Goal: Task Accomplishment & Management: Manage account settings

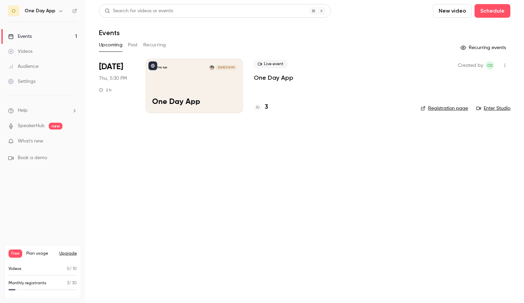
click at [25, 80] on div "Settings" at bounding box center [21, 81] width 27 height 7
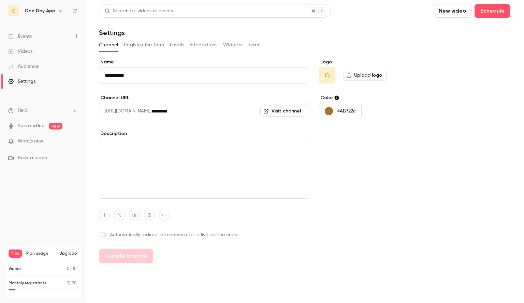
click at [365, 74] on label "Upload logo" at bounding box center [364, 75] width 43 height 11
click at [0, 0] on input "Upload logo" at bounding box center [0, 0] width 0 height 0
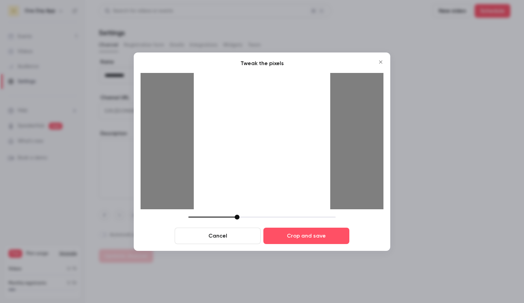
click at [249, 190] on div at bounding box center [262, 141] width 136 height 136
drag, startPoint x: 236, startPoint y: 216, endPoint x: 242, endPoint y: 220, distance: 7.7
click at [242, 220] on div "Cancel Crop and save" at bounding box center [262, 229] width 243 height 29
drag, startPoint x: 243, startPoint y: 216, endPoint x: 243, endPoint y: 232, distance: 15.7
click at [243, 232] on div "Cancel Crop and save" at bounding box center [262, 229] width 243 height 29
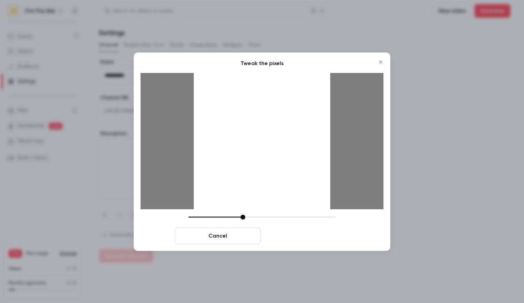
click at [298, 230] on button "Crop and save" at bounding box center [306, 236] width 86 height 16
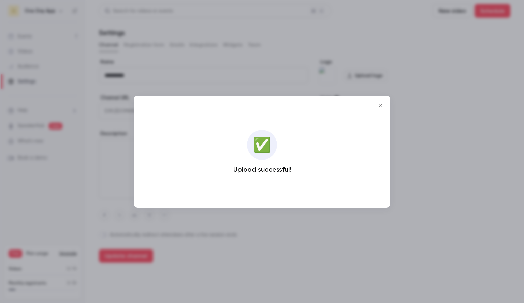
click at [379, 108] on button "Close" at bounding box center [381, 106] width 14 height 14
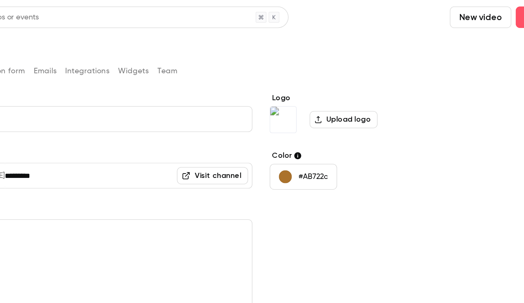
click at [181, 113] on input "*********" at bounding box center [229, 111] width 157 height 16
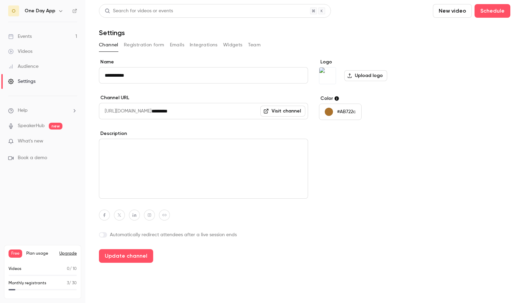
click at [407, 120] on div "Logo Upload logo Color #AB722c" at bounding box center [371, 161] width 105 height 204
click at [156, 42] on button "Registration form" at bounding box center [144, 45] width 41 height 11
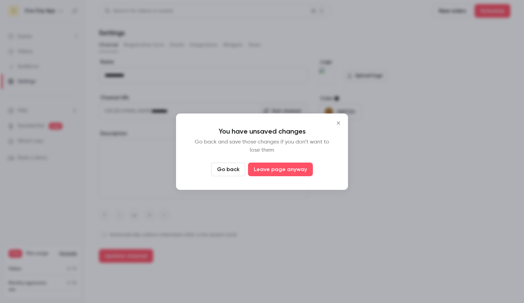
click at [339, 125] on icon "Close" at bounding box center [338, 122] width 8 height 5
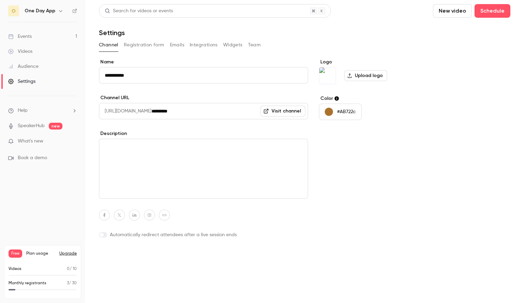
click at [134, 259] on button "Update channel" at bounding box center [126, 256] width 54 height 14
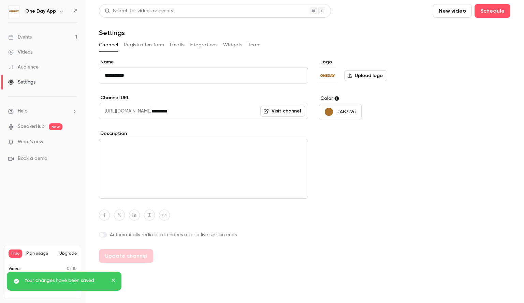
click at [103, 235] on span at bounding box center [102, 235] width 4 height 4
click at [103, 235] on span at bounding box center [104, 235] width 4 height 4
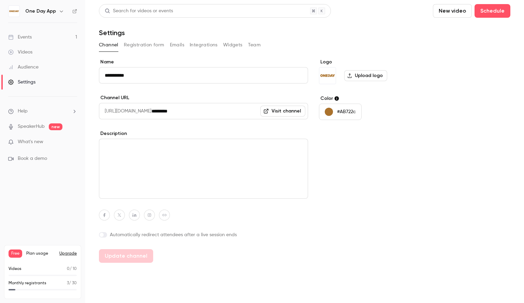
click at [207, 45] on button "Integrations" at bounding box center [204, 45] width 28 height 11
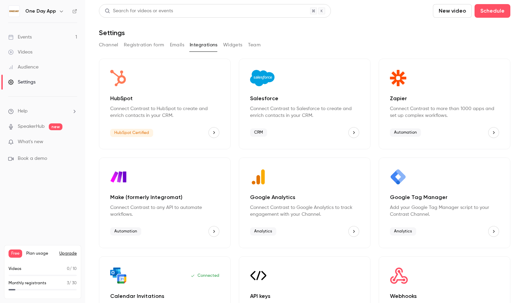
click at [226, 46] on button "Widgets" at bounding box center [232, 45] width 19 height 11
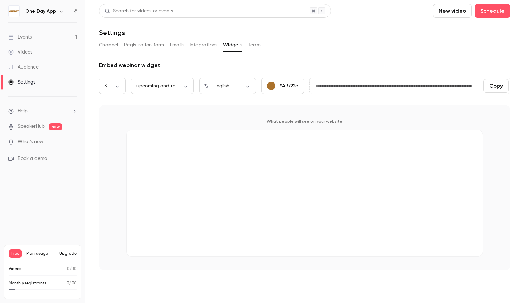
click at [255, 44] on button "Team" at bounding box center [254, 45] width 13 height 11
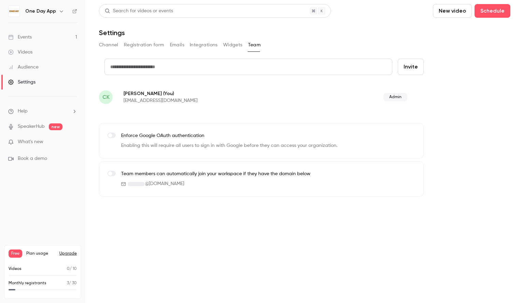
click at [196, 42] on button "Integrations" at bounding box center [204, 45] width 28 height 11
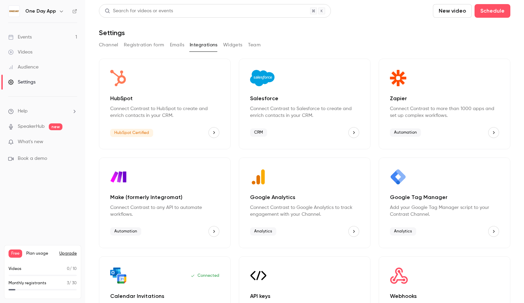
click at [164, 44] on div "Channel Registration form Emails Integrations Widgets Team" at bounding box center [304, 45] width 411 height 11
click at [173, 46] on button "Emails" at bounding box center [177, 45] width 14 height 11
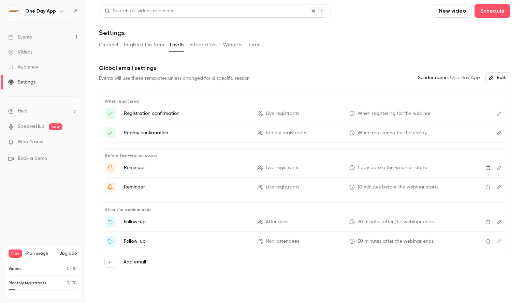
click at [137, 45] on button "Registration form" at bounding box center [144, 45] width 41 height 11
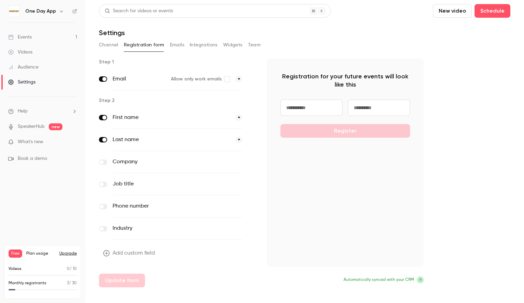
click at [421, 279] on icon at bounding box center [420, 280] width 2 height 2
click at [108, 43] on button "Channel" at bounding box center [108, 45] width 19 height 11
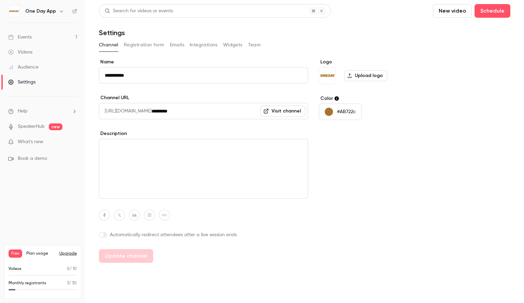
click at [278, 111] on link "Visit channel" at bounding box center [282, 111] width 45 height 11
click at [35, 34] on link "Events 1" at bounding box center [42, 37] width 85 height 15
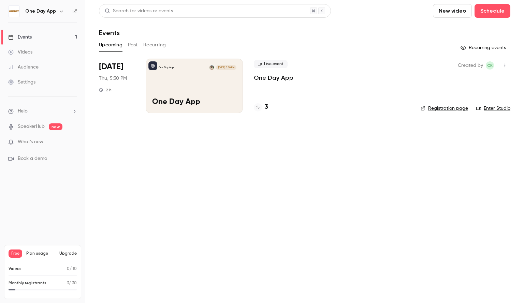
click at [218, 85] on div "One Day App [DATE] 5:30 PM One Day App" at bounding box center [194, 86] width 97 height 55
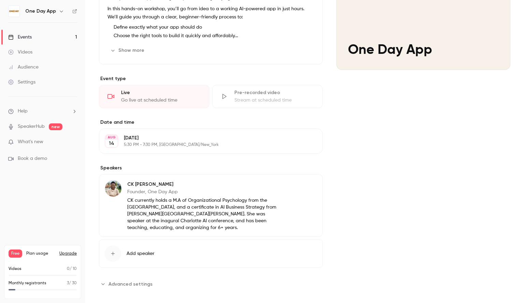
scroll to position [174, 0]
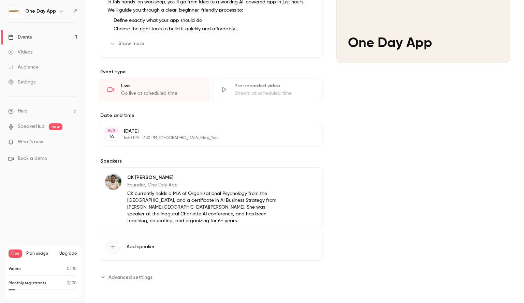
click at [132, 280] on span "Advanced settings" at bounding box center [130, 277] width 44 height 7
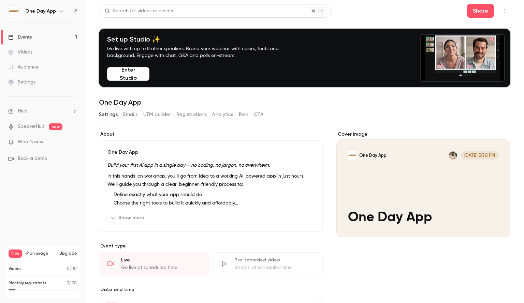
scroll to position [14, 0]
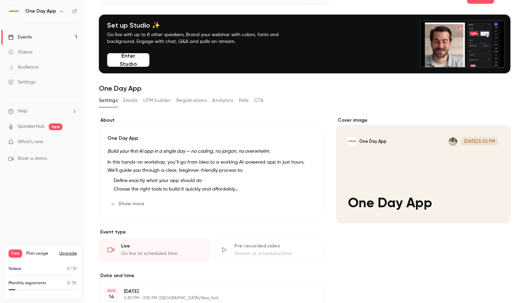
click at [261, 100] on button "CTA" at bounding box center [258, 100] width 9 height 11
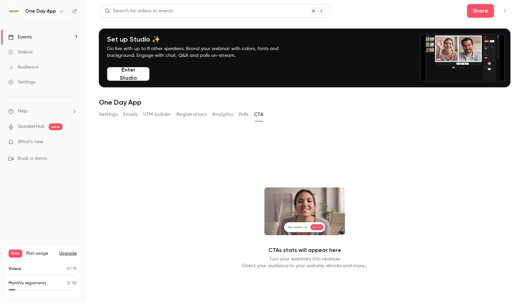
click at [240, 115] on button "Polls" at bounding box center [244, 114] width 10 height 11
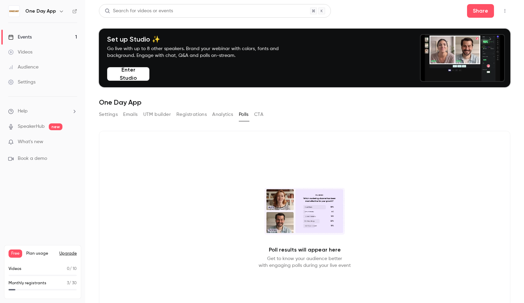
click at [224, 115] on button "Analytics" at bounding box center [222, 114] width 21 height 11
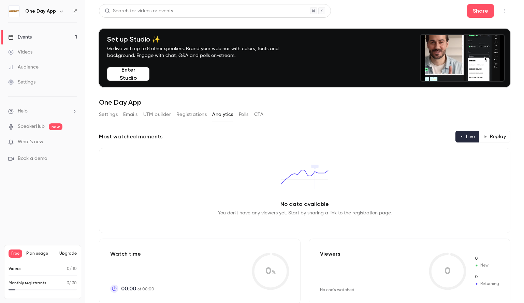
click at [123, 77] on button "Enter Studio" at bounding box center [128, 74] width 42 height 14
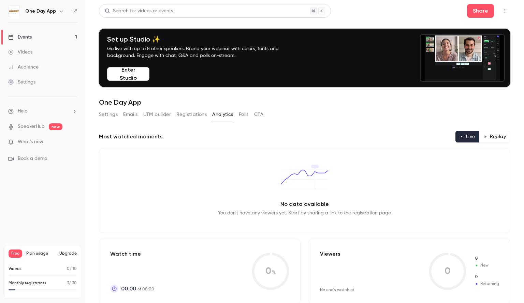
click at [28, 81] on div "Settings" at bounding box center [21, 82] width 27 height 7
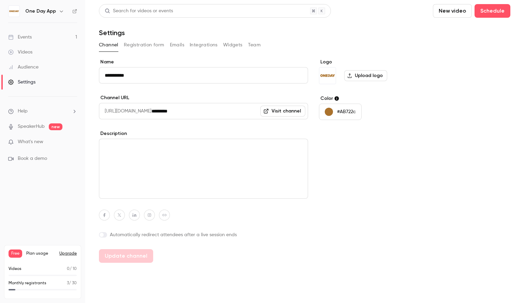
click at [36, 65] on div "Audience" at bounding box center [23, 67] width 30 height 7
